Goal: Information Seeking & Learning: Learn about a topic

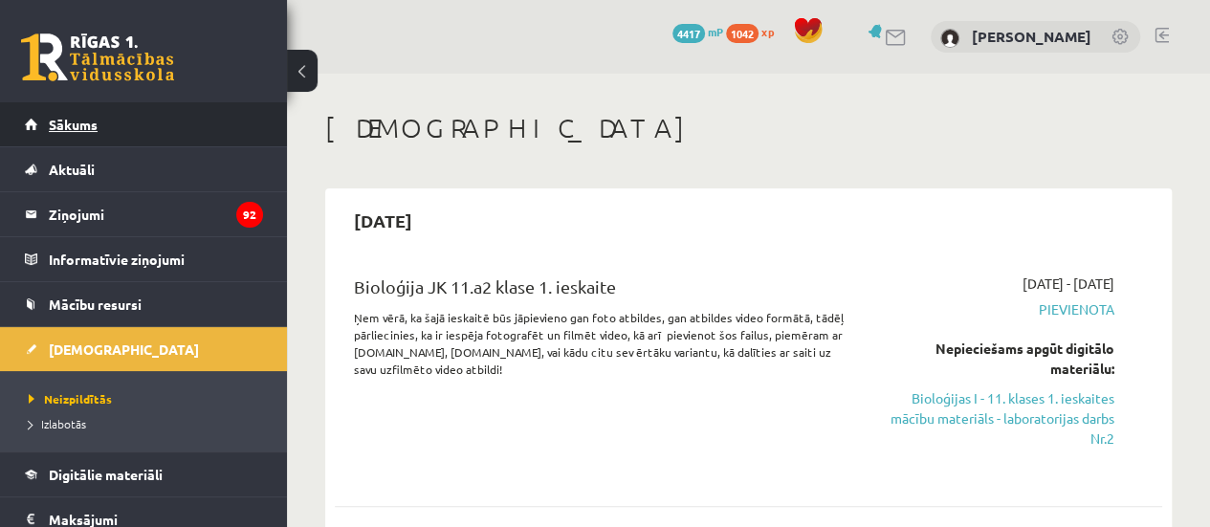
click at [65, 121] on span "Sākums" at bounding box center [73, 124] width 49 height 17
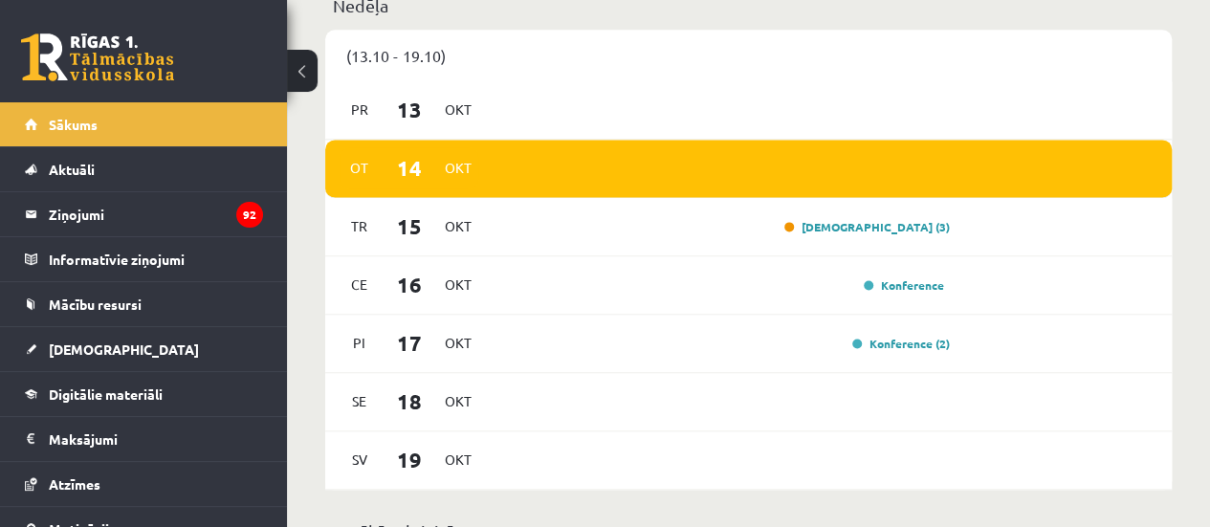
scroll to position [1236, 0]
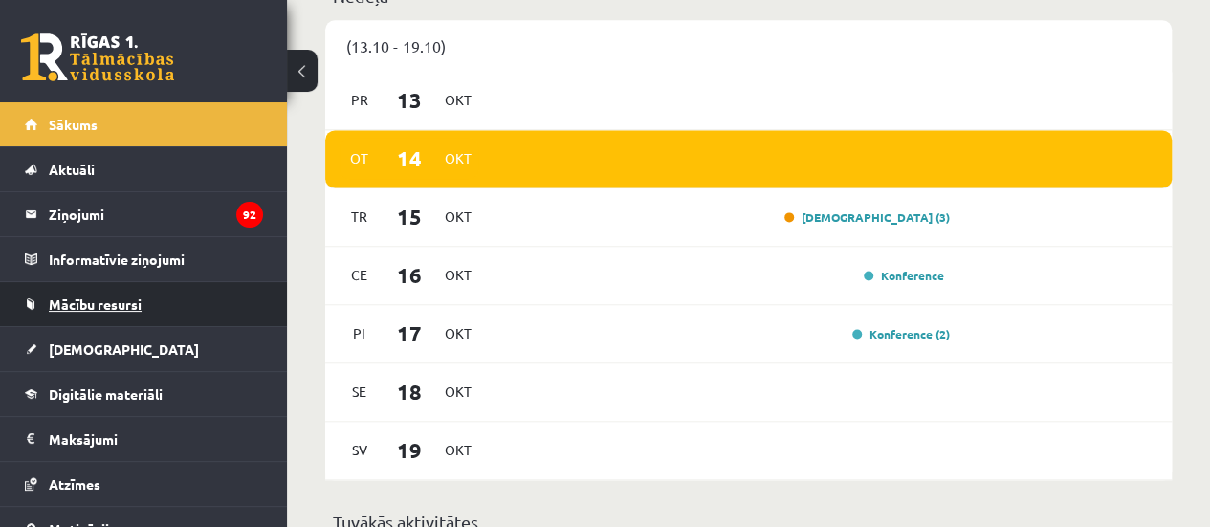
click at [106, 304] on span "Mācību resursi" at bounding box center [95, 303] width 93 height 17
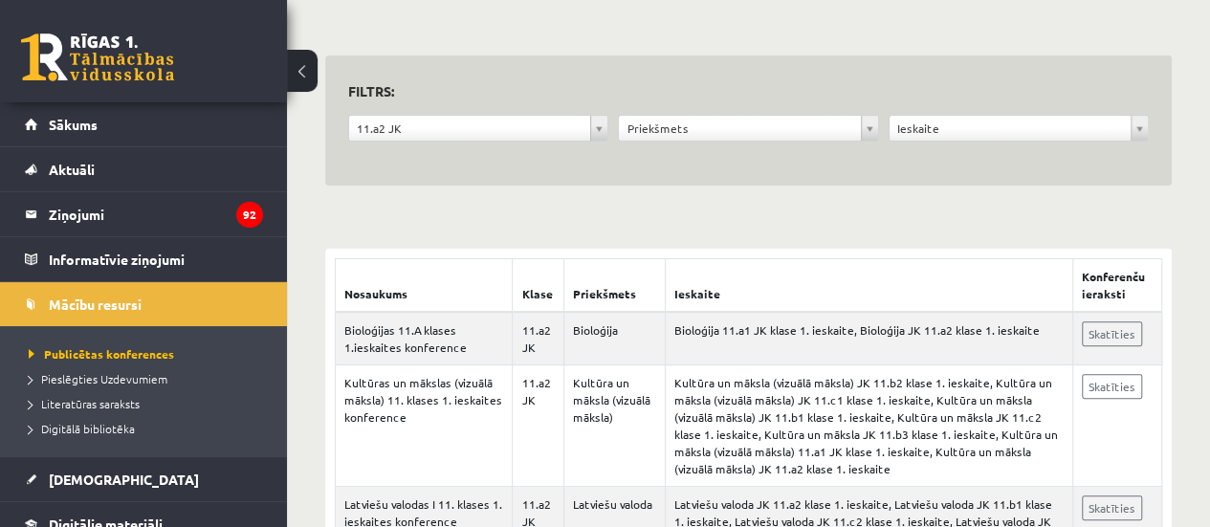
scroll to position [168, 0]
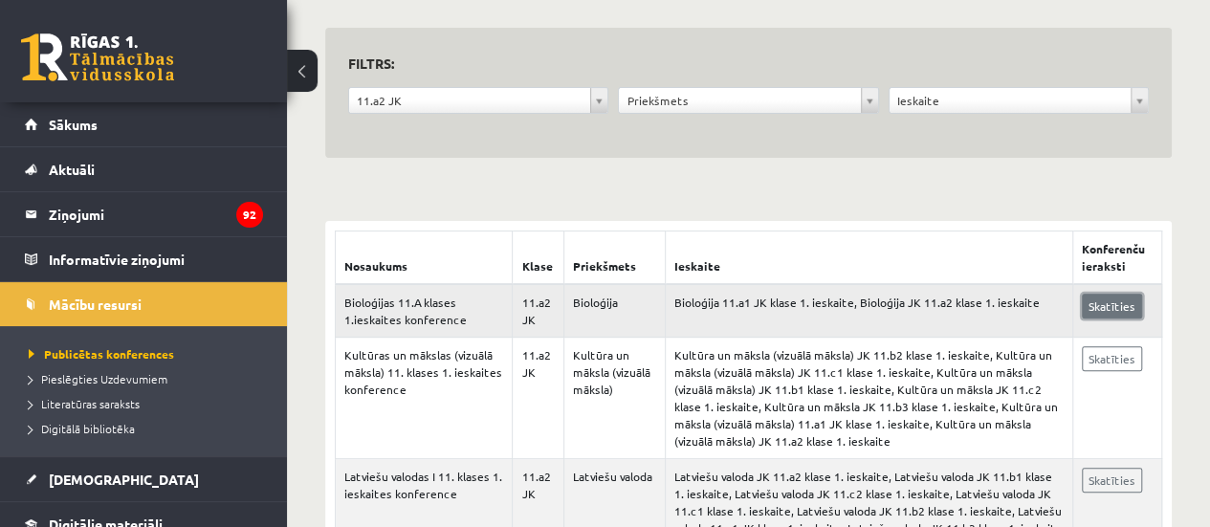
click at [1096, 307] on link "Skatīties" at bounding box center [1111, 306] width 60 height 25
